Goal: Task Accomplishment & Management: Use online tool/utility

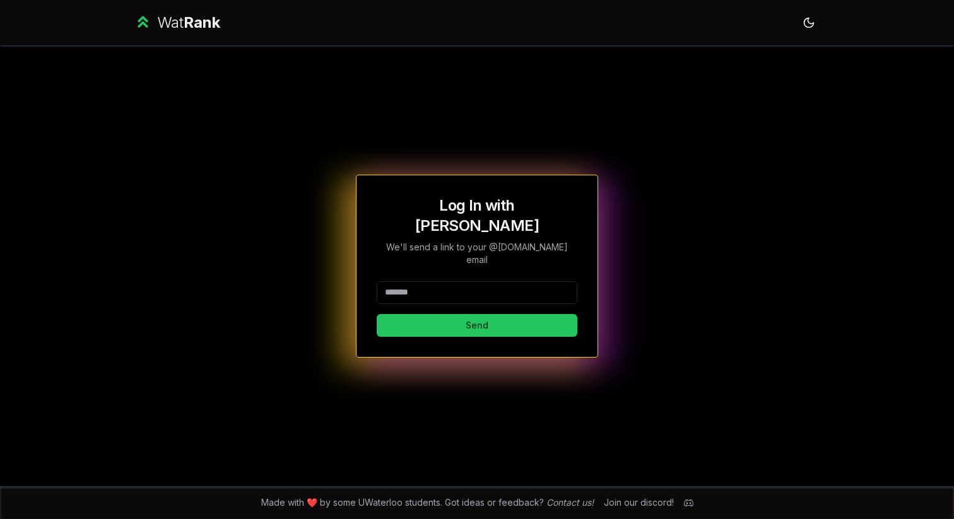
click at [455, 281] on input at bounding box center [477, 292] width 201 height 23
type input "*******"
click at [411, 314] on button "Send" at bounding box center [477, 325] width 201 height 23
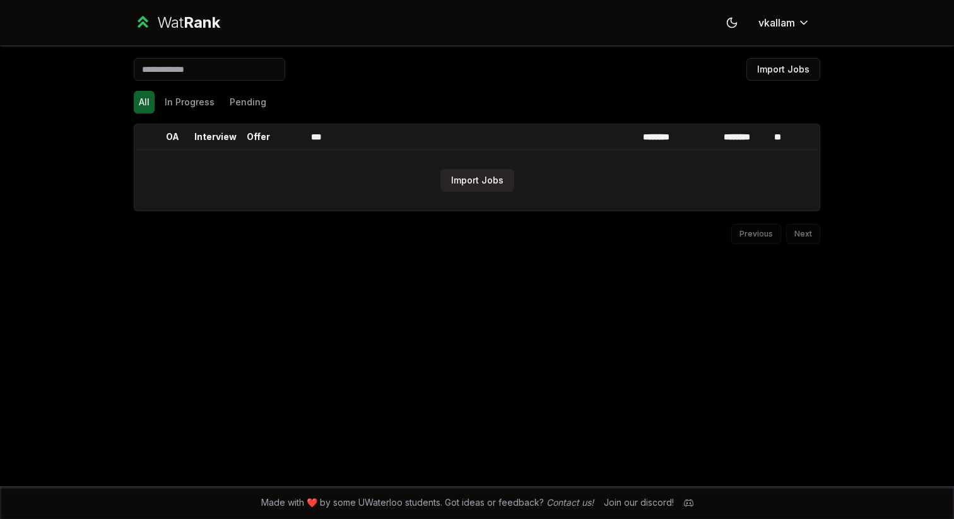
click at [487, 179] on button "Import Jobs" at bounding box center [477, 180] width 74 height 23
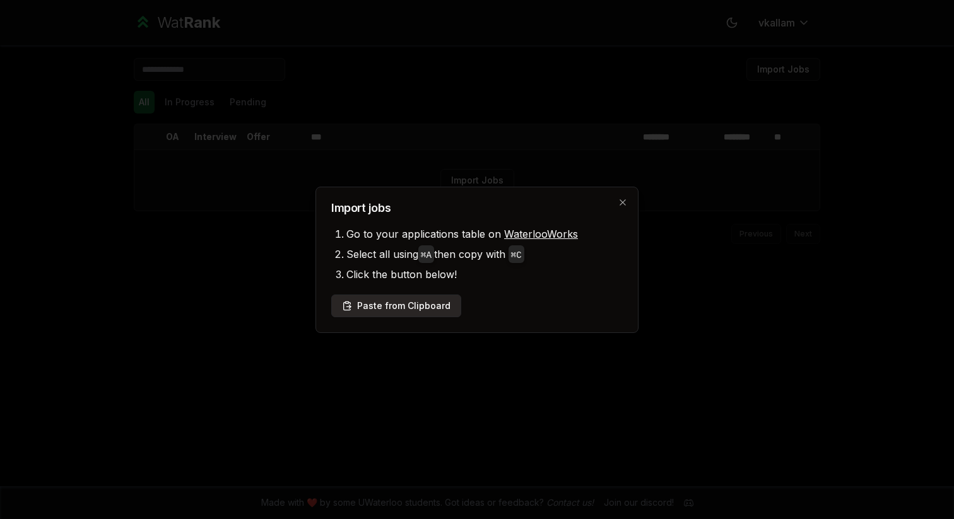
click at [424, 308] on button "Paste from Clipboard" at bounding box center [396, 306] width 130 height 23
click at [622, 199] on div "Import Jobs All In Progress Pending OA Interview Offer *** ******** ******** **…" at bounding box center [477, 265] width 727 height 441
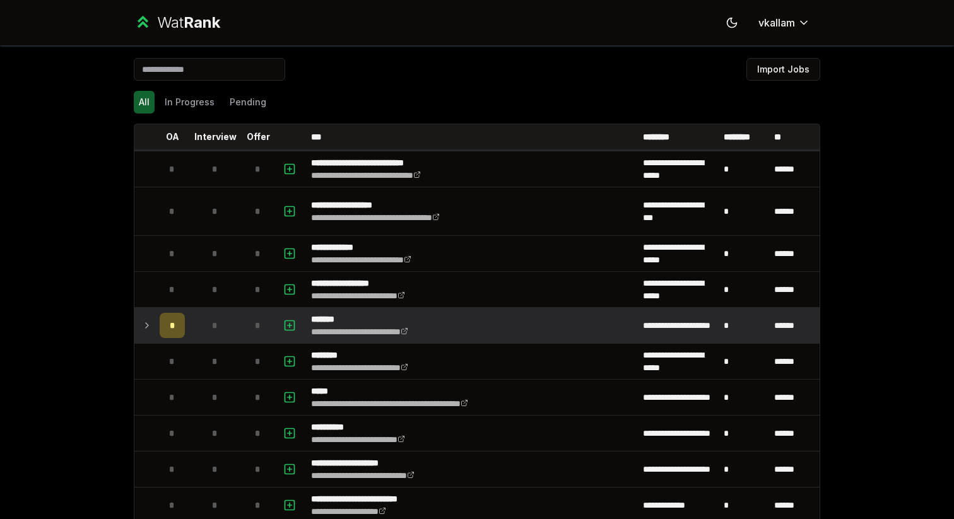
click at [144, 326] on icon at bounding box center [147, 325] width 10 height 15
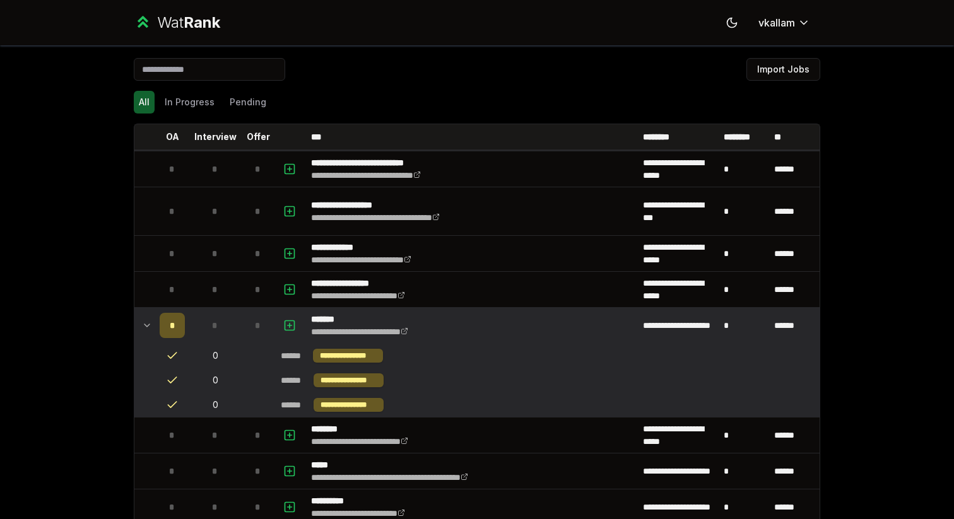
click at [144, 326] on icon at bounding box center [147, 325] width 10 height 15
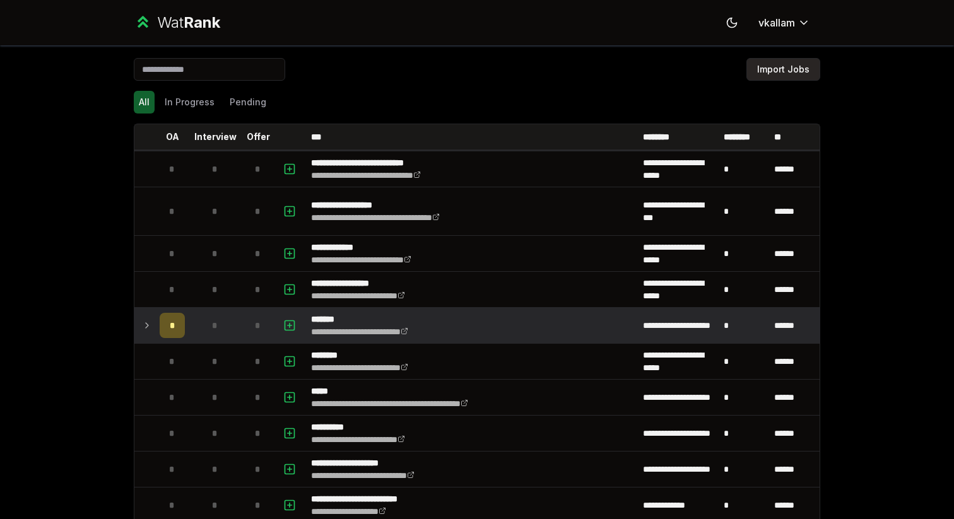
click at [776, 66] on button "Import Jobs" at bounding box center [783, 69] width 74 height 23
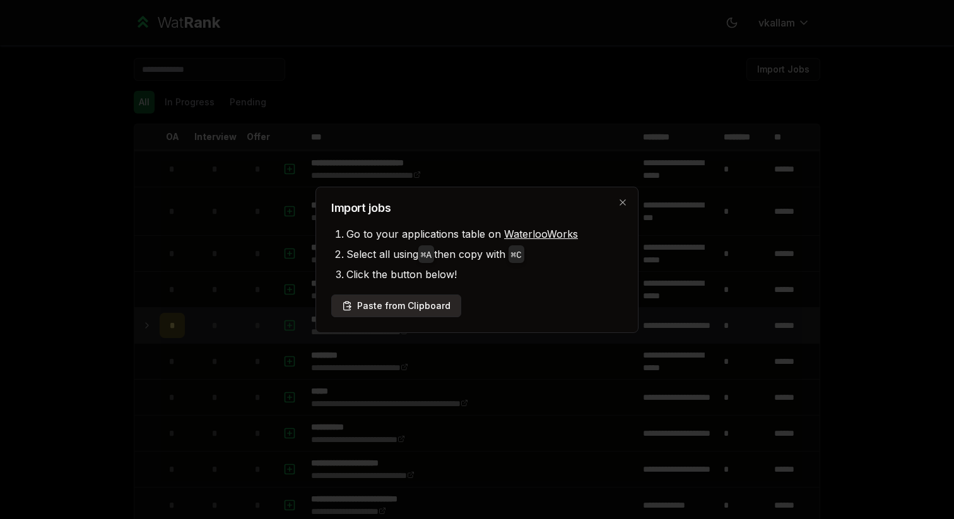
click at [429, 305] on button "Paste from Clipboard" at bounding box center [396, 306] width 130 height 23
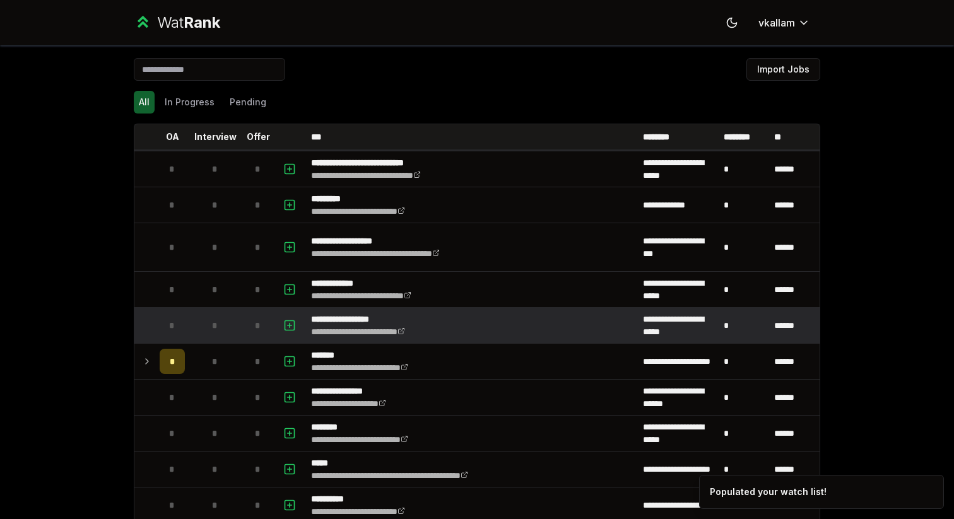
scroll to position [25, 0]
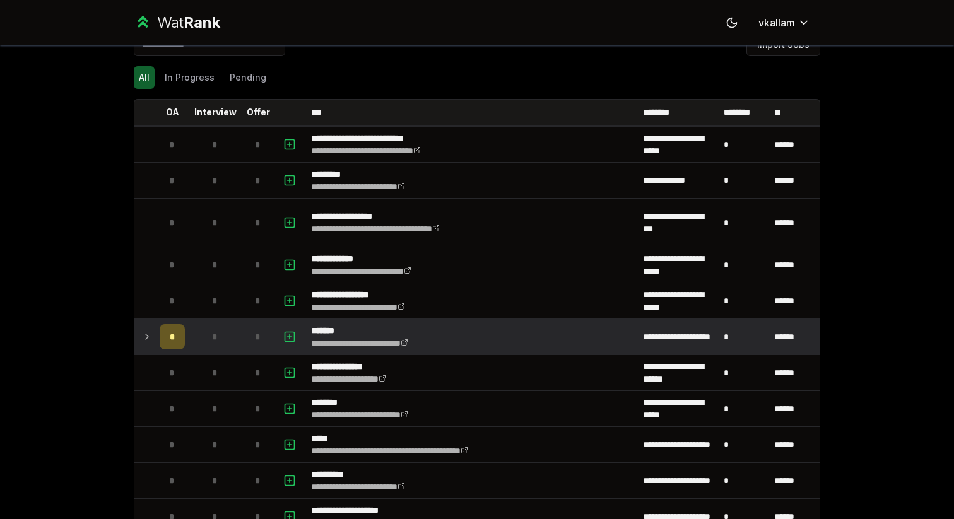
click at [146, 338] on icon at bounding box center [147, 336] width 3 height 5
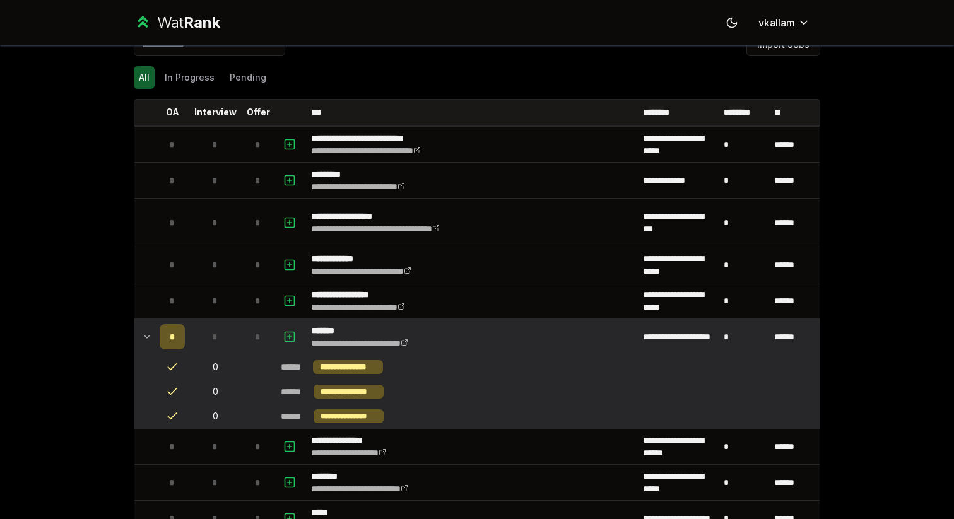
click at [173, 337] on span "*" at bounding box center [173, 336] width 6 height 13
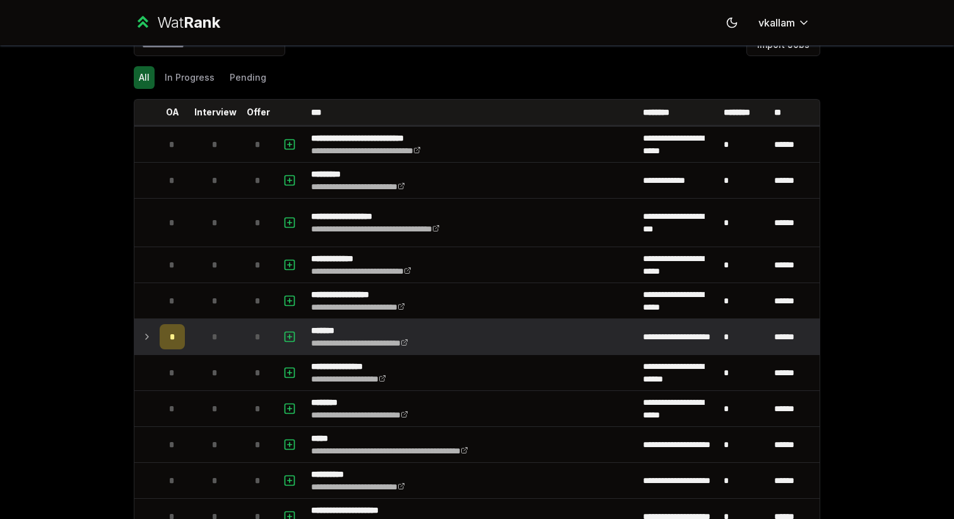
click at [173, 337] on span "*" at bounding box center [173, 336] width 6 height 13
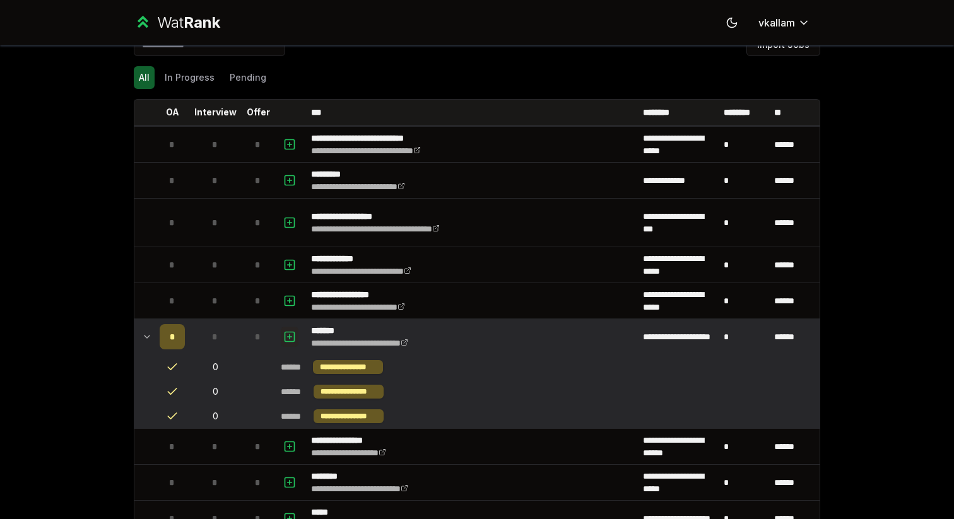
click at [289, 334] on icon "button" at bounding box center [289, 336] width 0 height 4
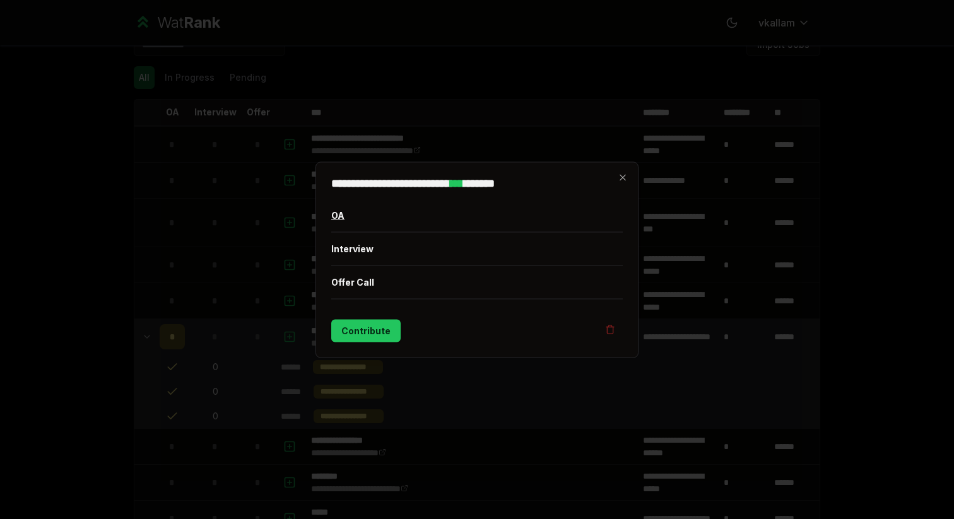
click at [378, 218] on button "OA" at bounding box center [476, 215] width 291 height 33
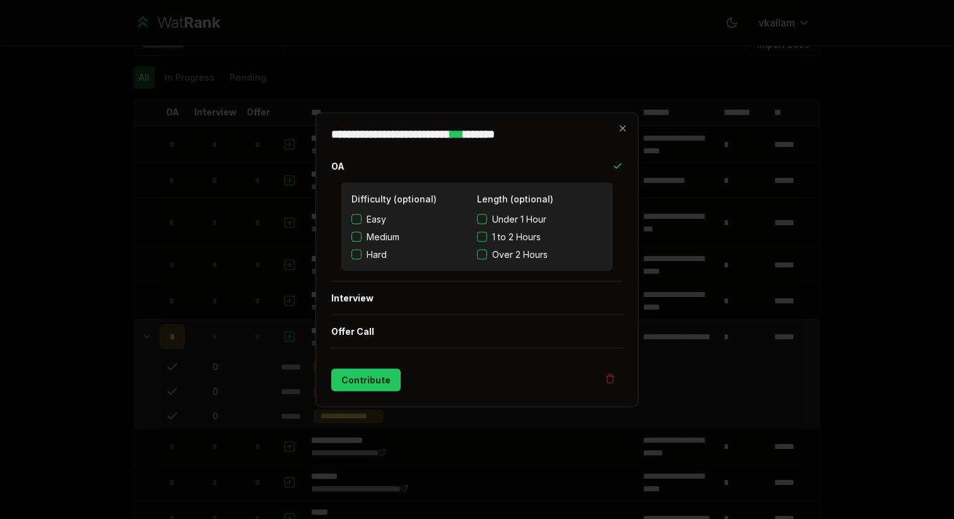
click at [481, 238] on button "1 to 2 Hours" at bounding box center [482, 236] width 10 height 10
click at [365, 382] on button "Contribute" at bounding box center [365, 379] width 69 height 23
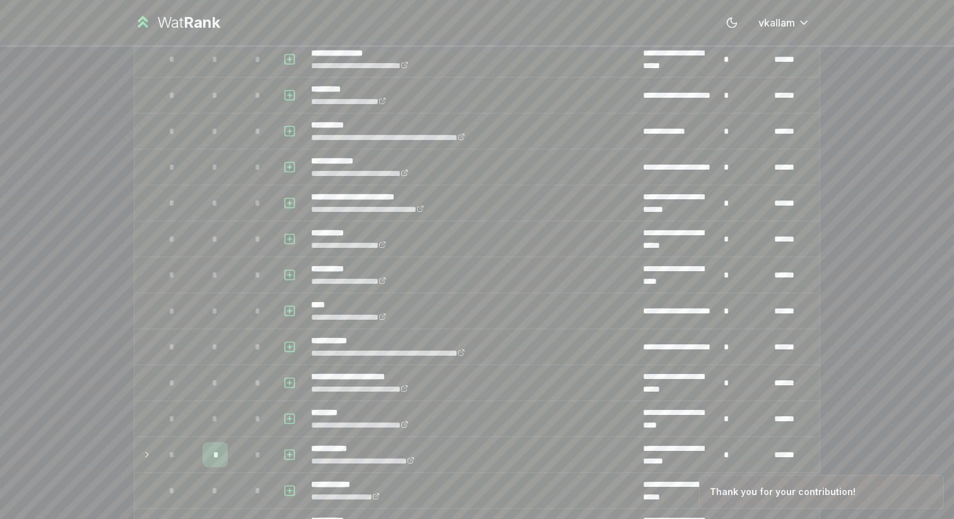
scroll to position [986, 0]
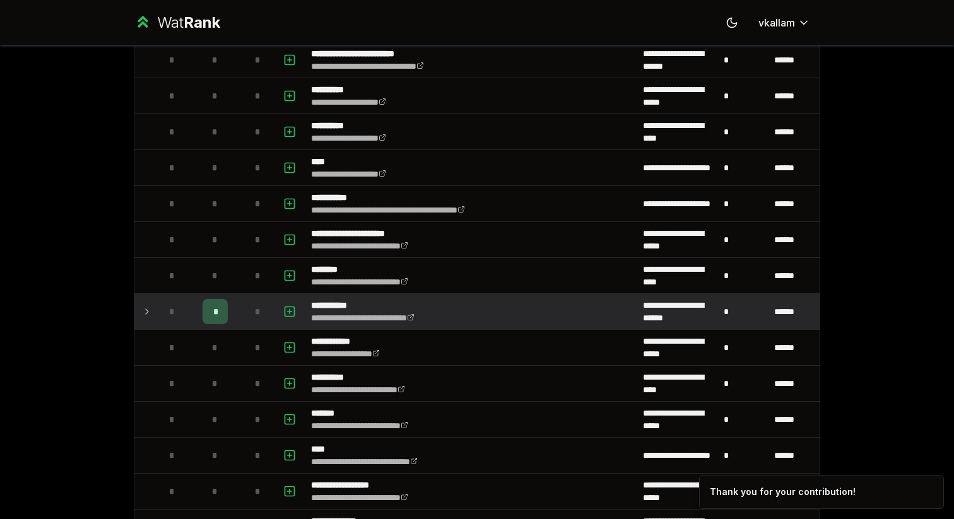
click at [149, 306] on icon at bounding box center [147, 311] width 10 height 15
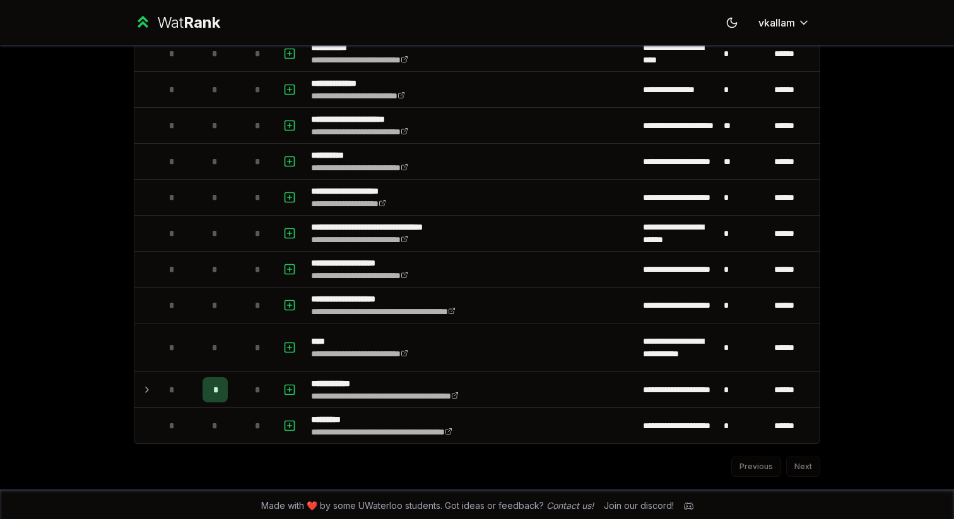
scroll to position [1558, 0]
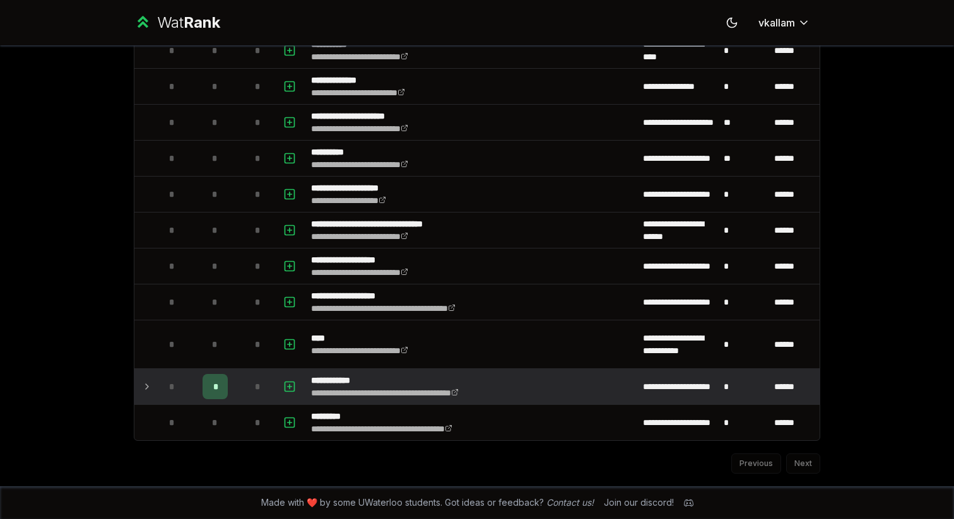
click at [144, 385] on icon at bounding box center [147, 386] width 10 height 15
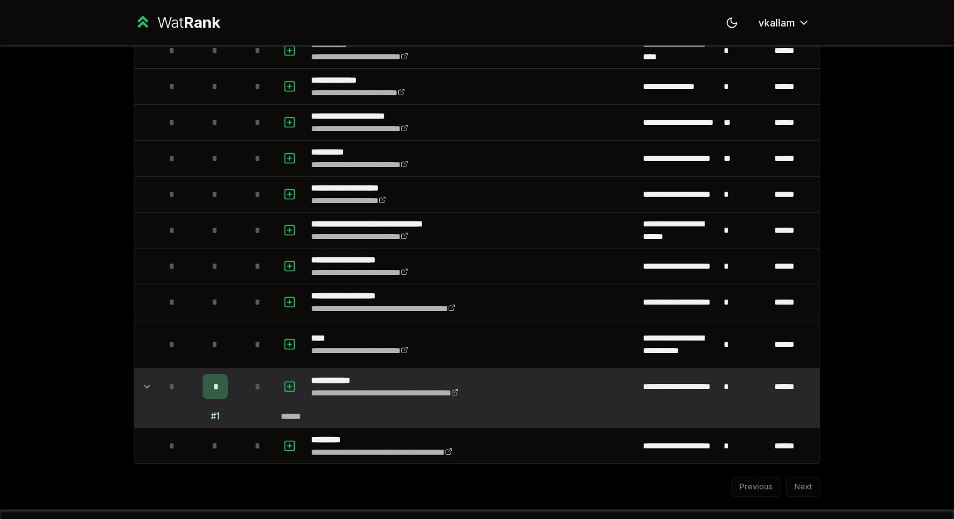
click at [144, 386] on icon at bounding box center [146, 386] width 5 height 3
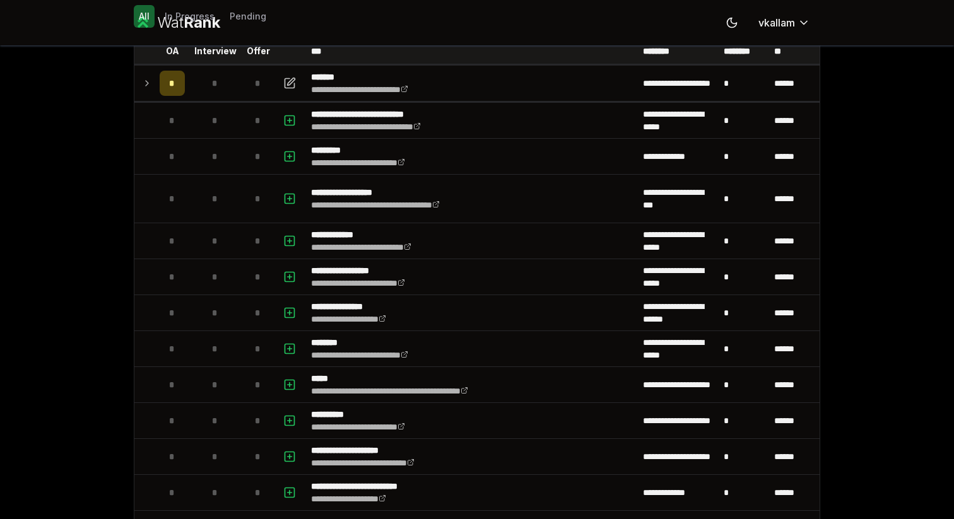
scroll to position [0, 0]
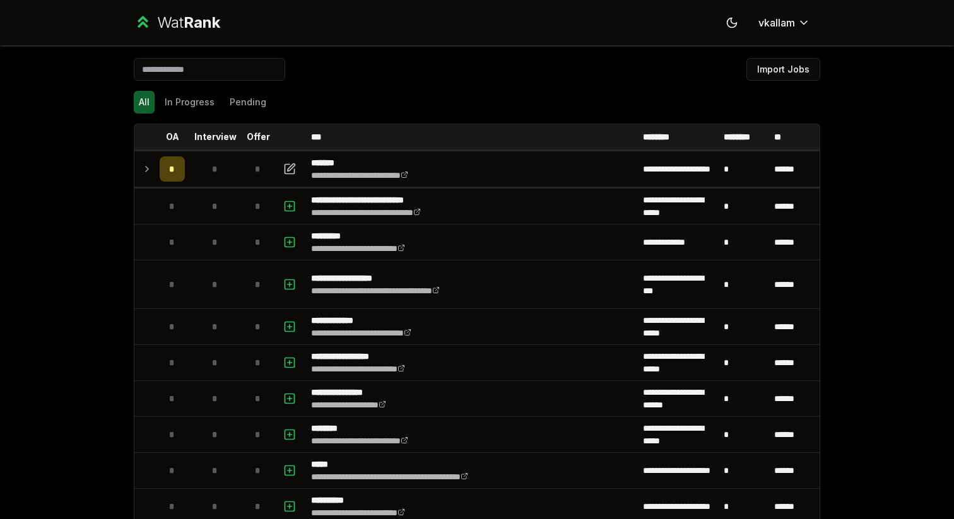
click at [426, 105] on div "All In Progress Pending" at bounding box center [477, 102] width 686 height 23
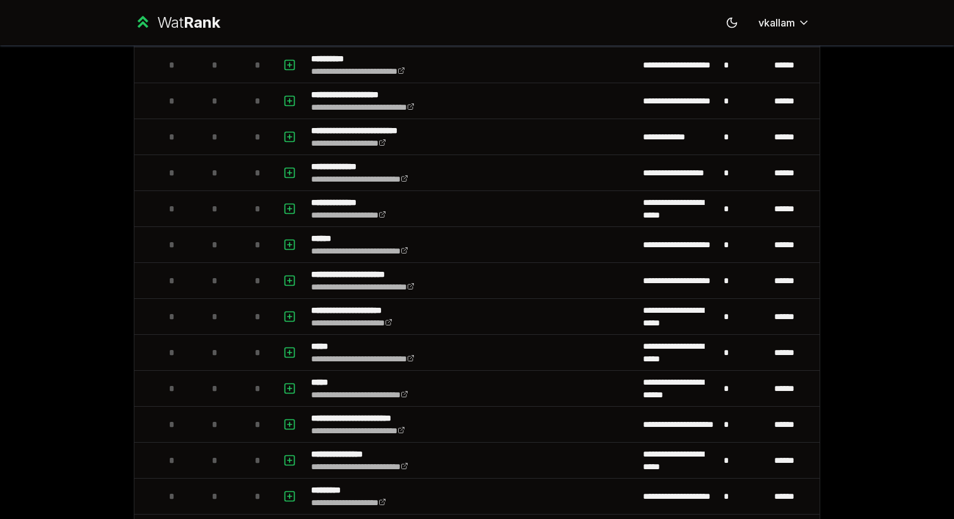
scroll to position [345, 0]
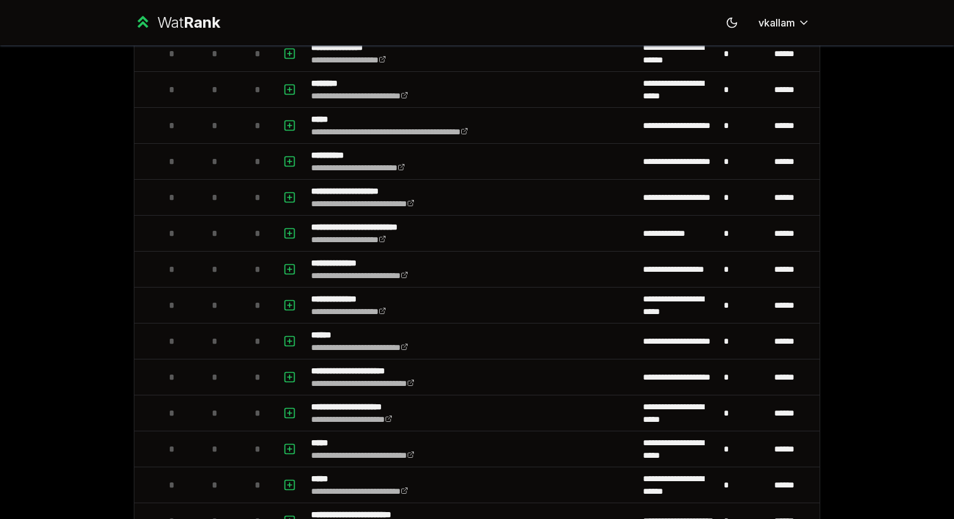
drag, startPoint x: 152, startPoint y: 16, endPoint x: 604, endPoint y: 14, distance: 451.6
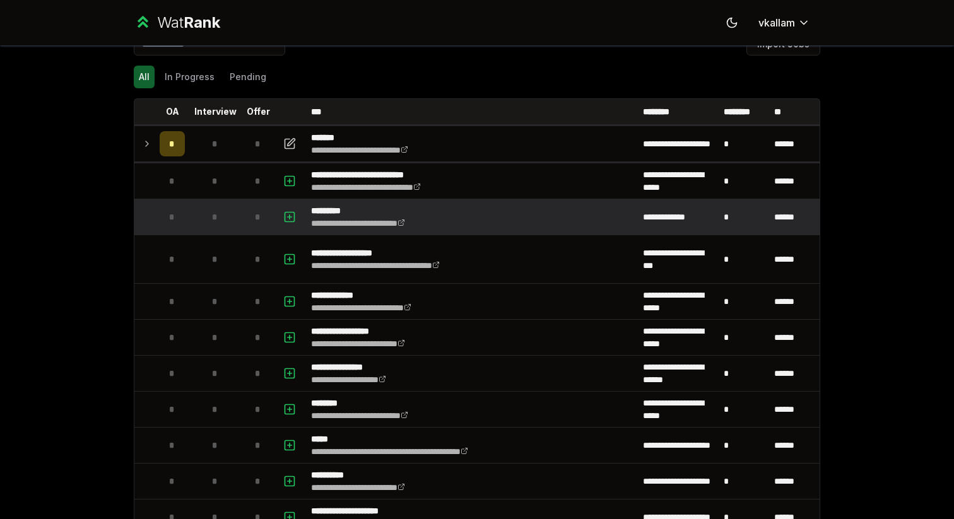
scroll to position [0, 0]
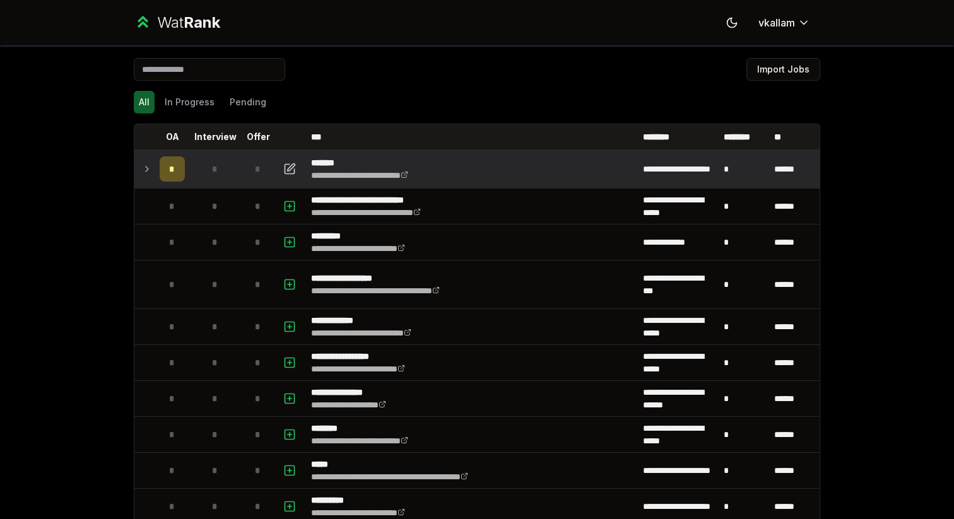
click at [143, 173] on icon at bounding box center [147, 168] width 10 height 15
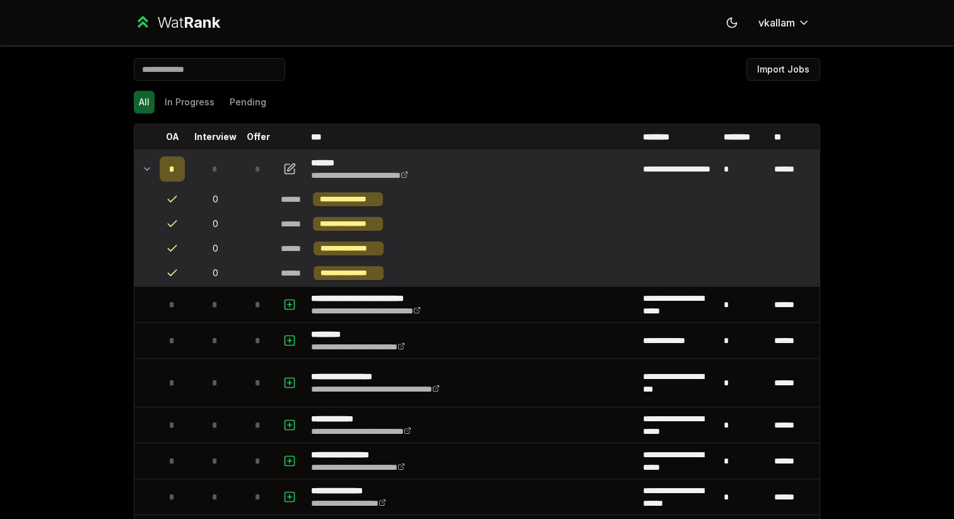
click at [142, 165] on icon at bounding box center [147, 168] width 10 height 15
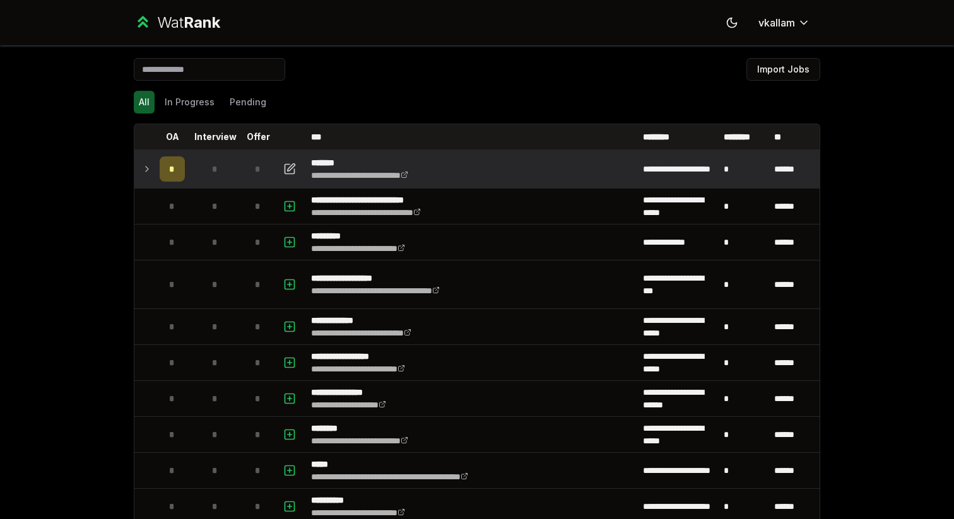
click at [146, 168] on icon at bounding box center [147, 168] width 10 height 15
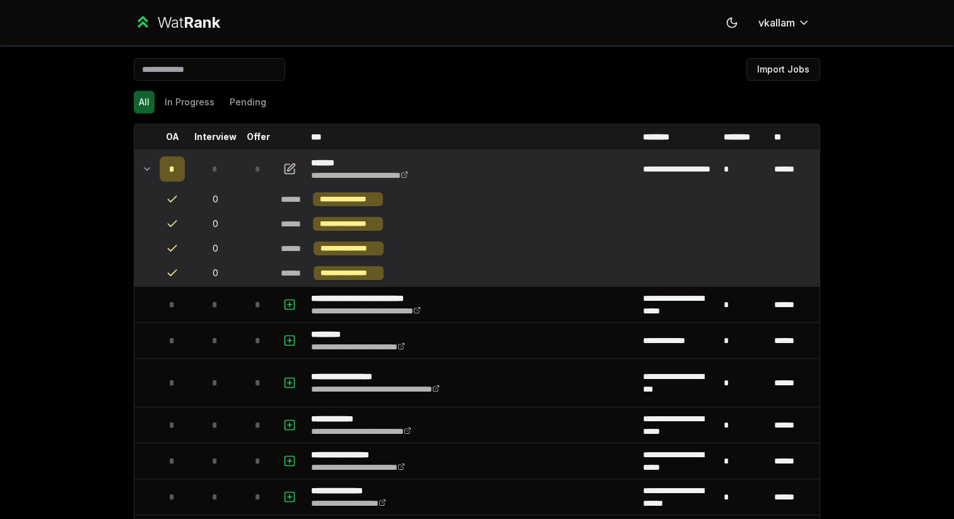
click at [283, 165] on button "button" at bounding box center [290, 169] width 18 height 20
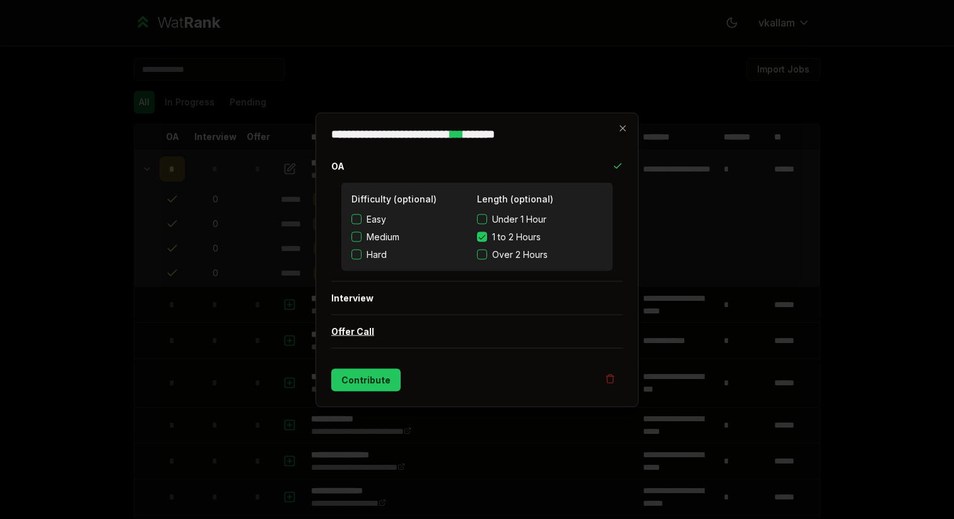
click at [368, 331] on button "Offer Call" at bounding box center [476, 331] width 291 height 33
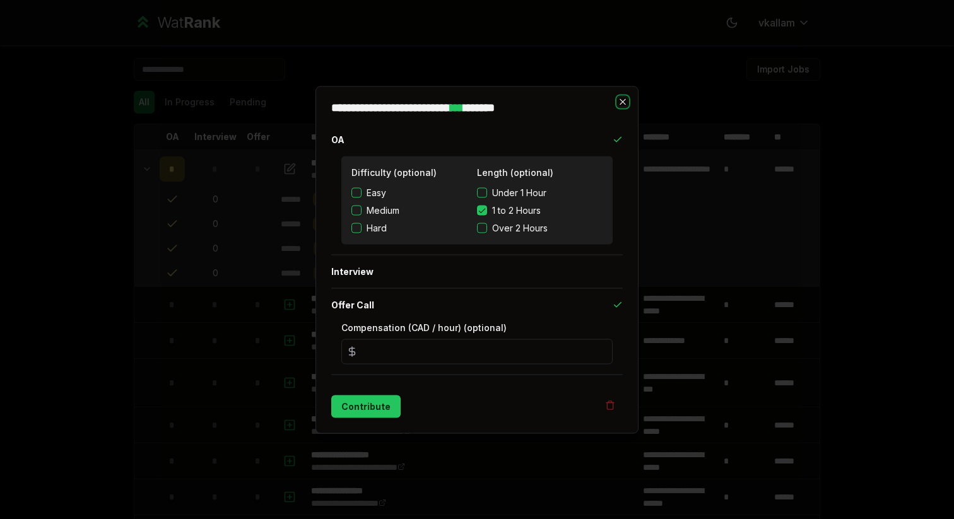
click at [622, 102] on icon "button" at bounding box center [622, 101] width 6 height 6
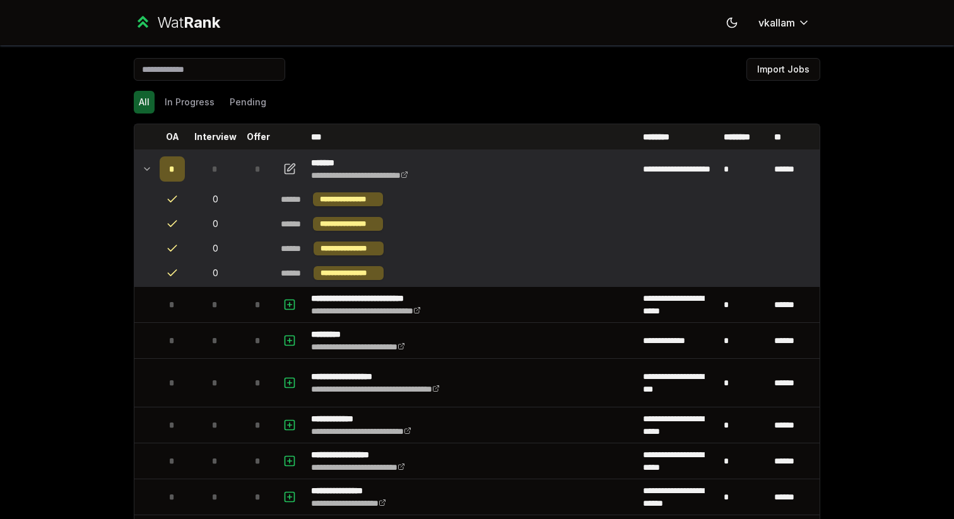
click at [143, 167] on icon at bounding box center [147, 168] width 10 height 15
